Goal: Download file/media

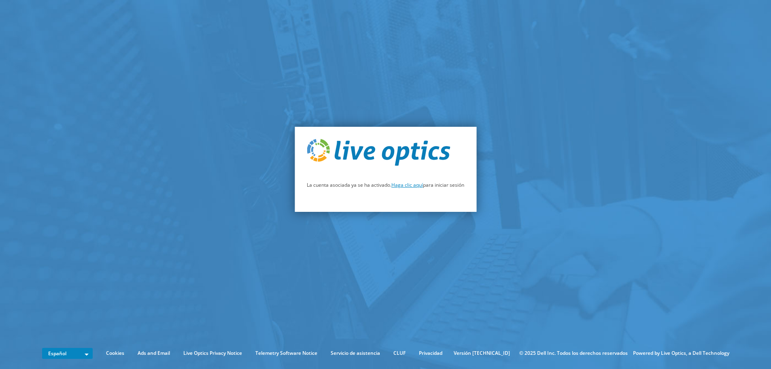
click at [406, 185] on link "Haga clic aquí" at bounding box center [407, 184] width 32 height 7
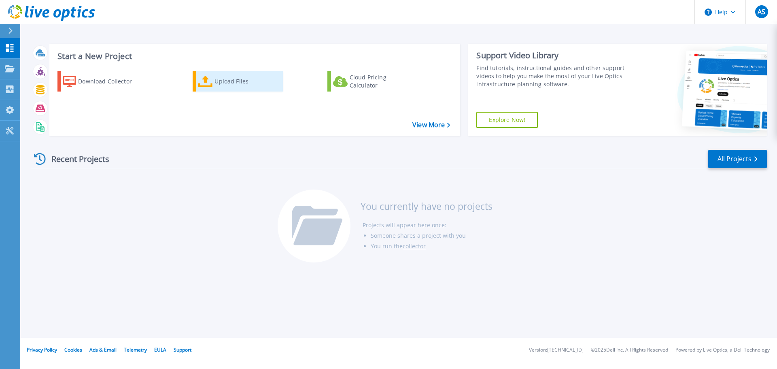
click at [235, 81] on div "Upload Files" at bounding box center [246, 81] width 65 height 16
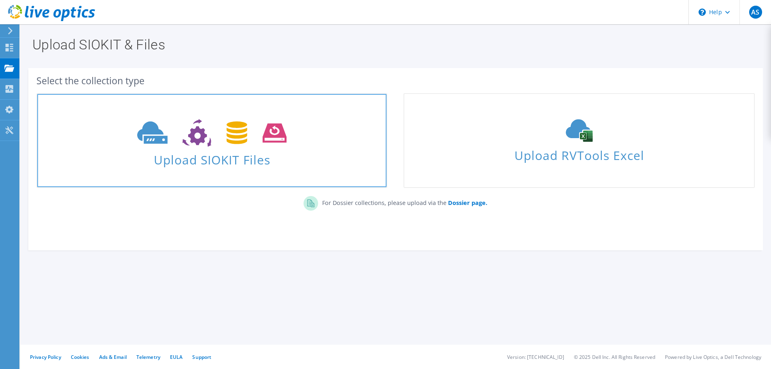
click at [223, 159] on span "Upload SIOKIT Files" at bounding box center [211, 156] width 349 height 17
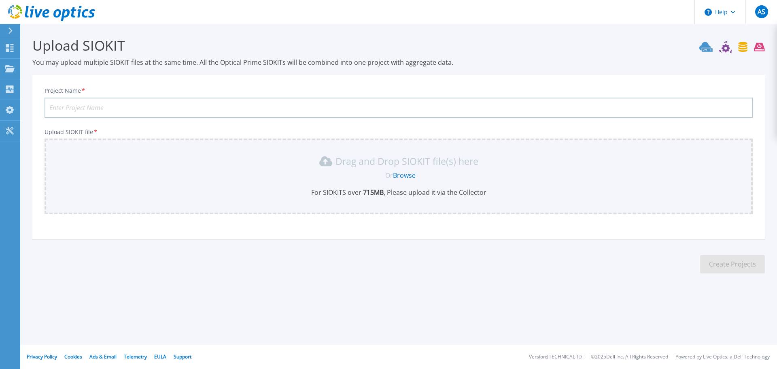
click at [162, 105] on input "Project Name *" at bounding box center [399, 108] width 708 height 20
type input "BDE Unity ALC"
click at [402, 175] on link "Browse" at bounding box center [404, 175] width 23 height 9
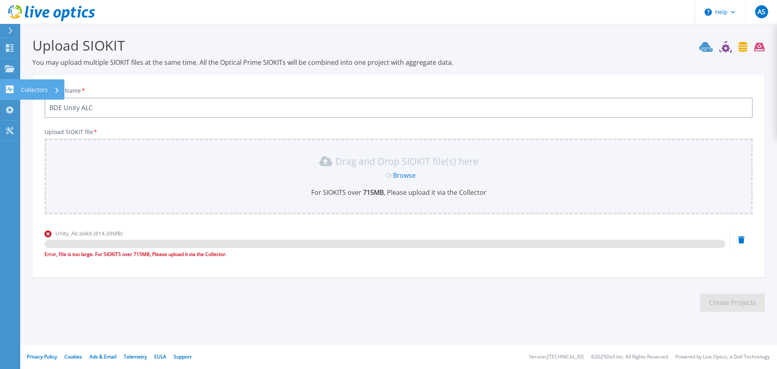
click at [49, 93] on div "Collectors" at bounding box center [40, 89] width 38 height 21
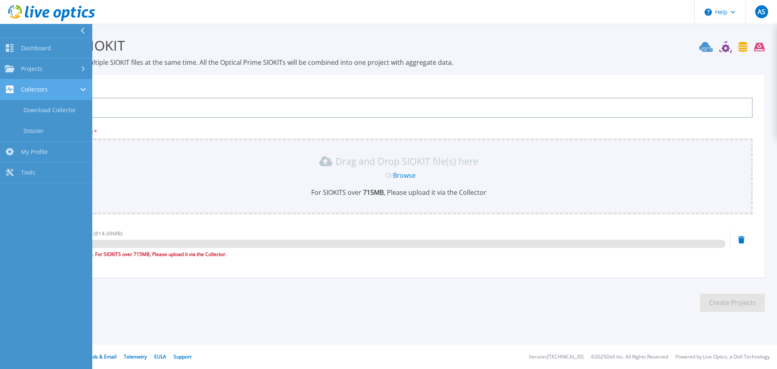
click at [51, 87] on div "Collectors" at bounding box center [46, 89] width 83 height 8
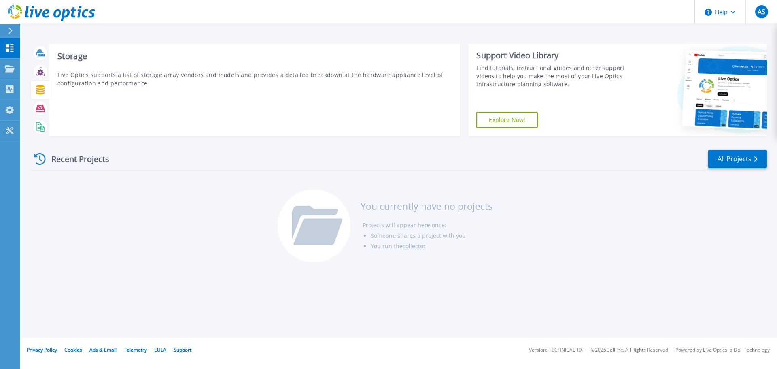
click at [39, 89] on icon at bounding box center [40, 89] width 8 height 9
click at [42, 89] on icon at bounding box center [40, 89] width 8 height 9
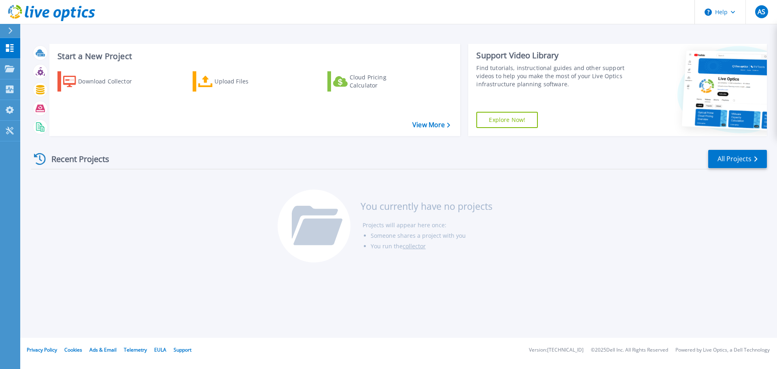
click at [77, 161] on div "Recent Projects" at bounding box center [75, 159] width 89 height 20
click at [40, 160] on icon at bounding box center [40, 159] width 12 height 12
click at [419, 126] on link "View More" at bounding box center [431, 125] width 38 height 8
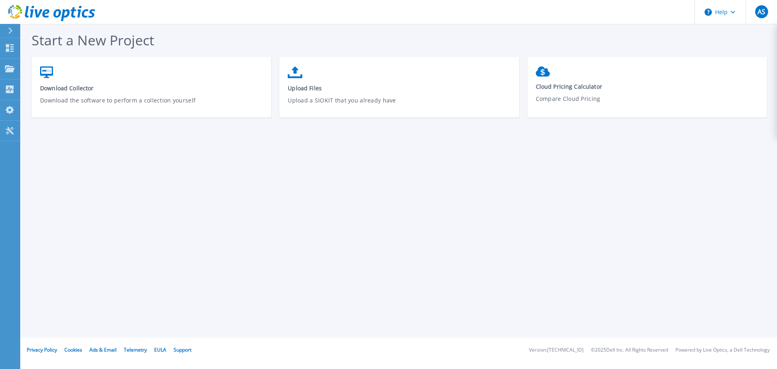
click at [14, 31] on div at bounding box center [13, 31] width 13 height 14
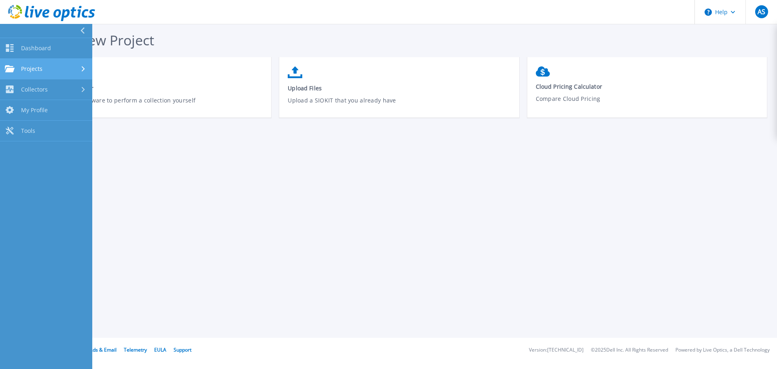
click at [29, 66] on span "Projects" at bounding box center [31, 68] width 21 height 7
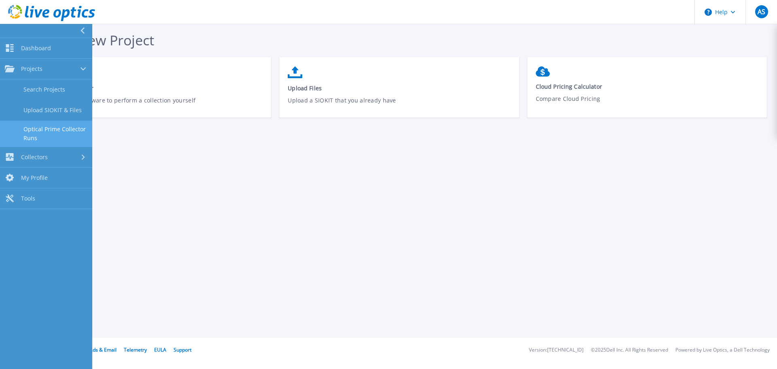
click at [53, 128] on link "Optical Prime Collector Runs" at bounding box center [46, 134] width 92 height 26
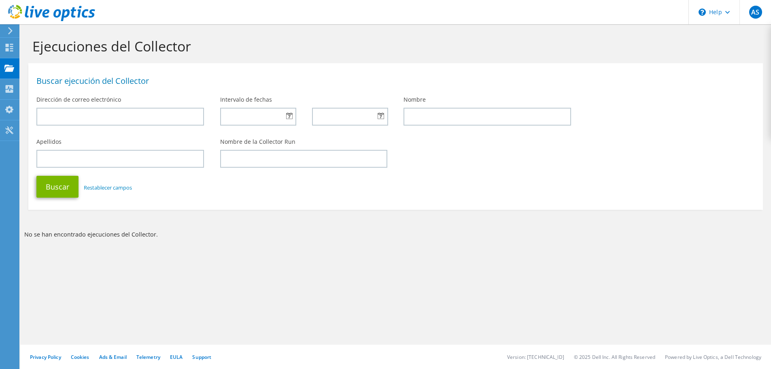
click at [6, 30] on div at bounding box center [8, 30] width 9 height 7
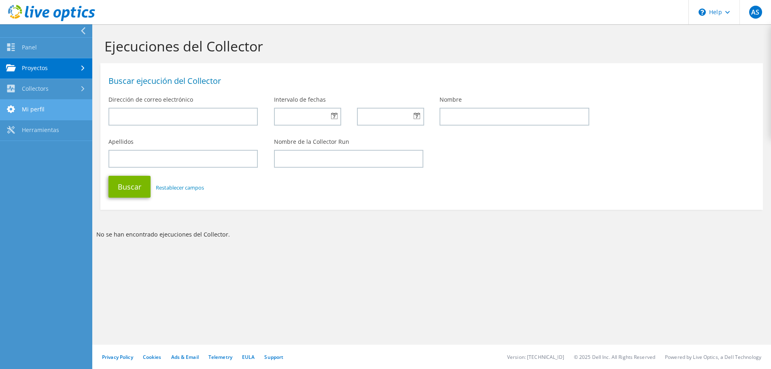
click at [15, 113] on div at bounding box center [11, 109] width 10 height 9
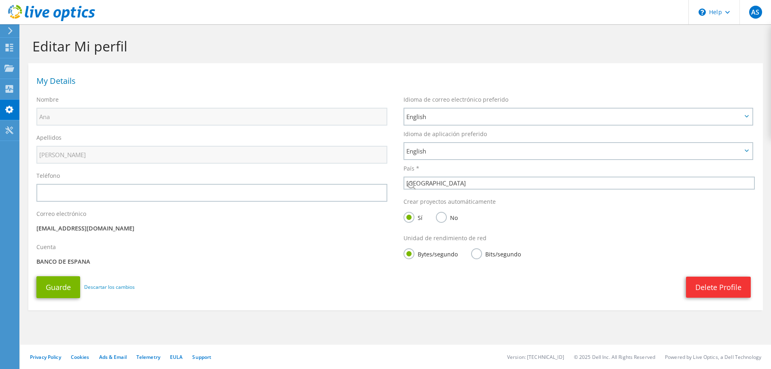
select select "67"
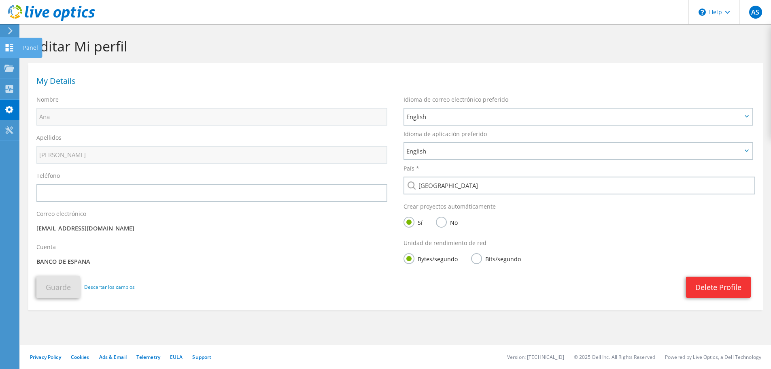
click at [5, 48] on icon at bounding box center [9, 48] width 10 height 8
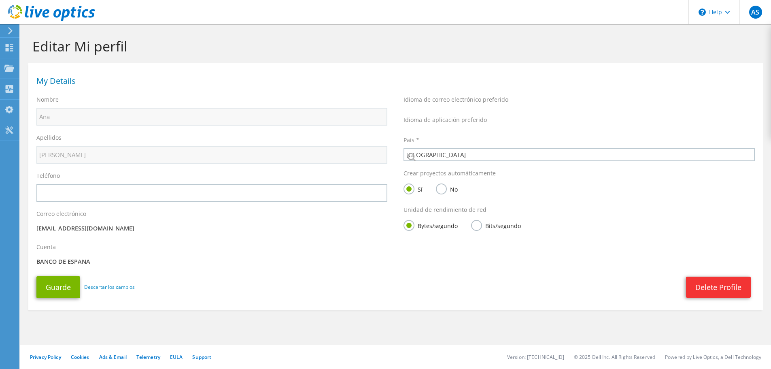
select select "67"
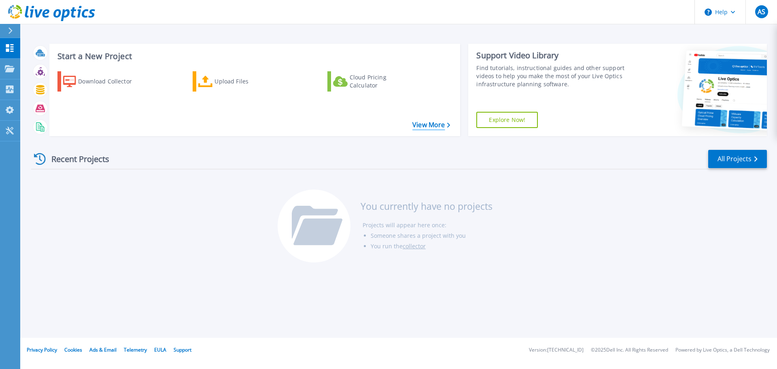
click at [422, 127] on link "View More" at bounding box center [431, 125] width 38 height 8
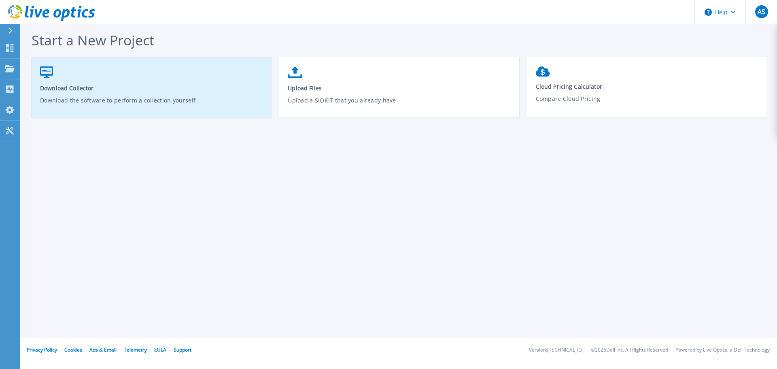
click at [45, 68] on icon at bounding box center [46, 72] width 13 height 12
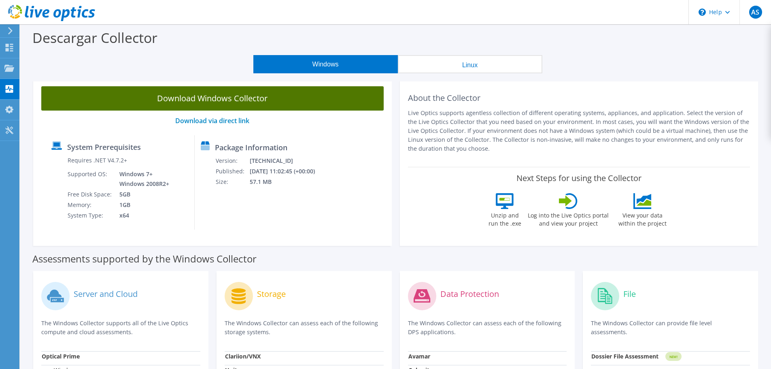
click at [195, 93] on link "Download Windows Collector" at bounding box center [212, 98] width 342 height 24
